Goal: Navigation & Orientation: Find specific page/section

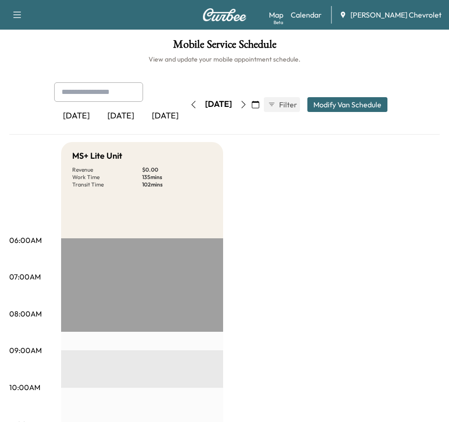
click at [120, 118] on div "[DATE]" at bounding box center [121, 115] width 44 height 21
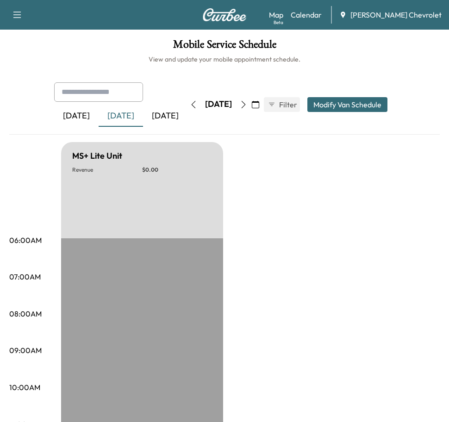
click at [247, 101] on icon "button" at bounding box center [243, 104] width 7 height 7
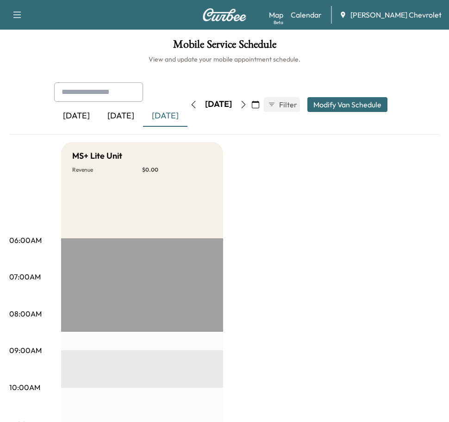
click at [251, 99] on button "button" at bounding box center [243, 104] width 16 height 15
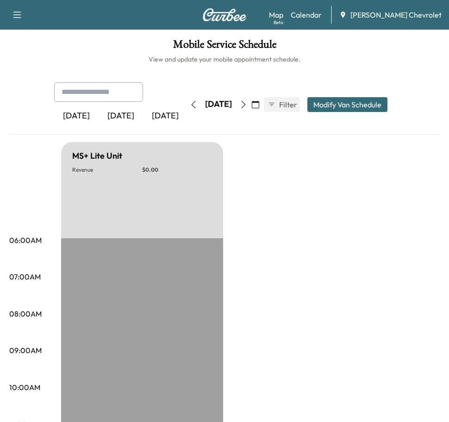
click at [247, 101] on icon "button" at bounding box center [243, 104] width 7 height 7
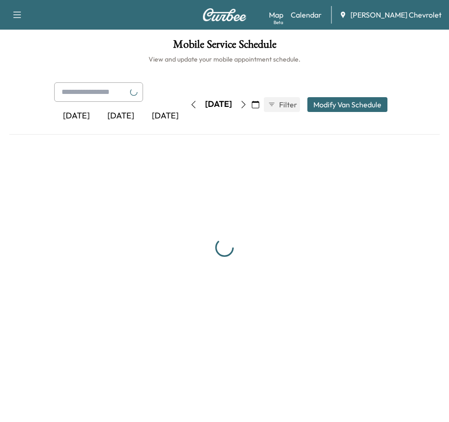
click at [246, 101] on icon "button" at bounding box center [243, 104] width 4 height 7
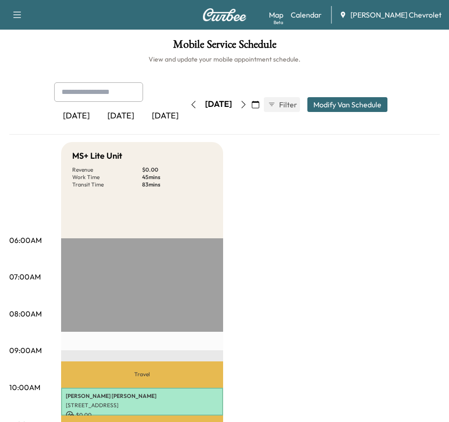
scroll to position [185, 0]
